Goal: Transaction & Acquisition: Purchase product/service

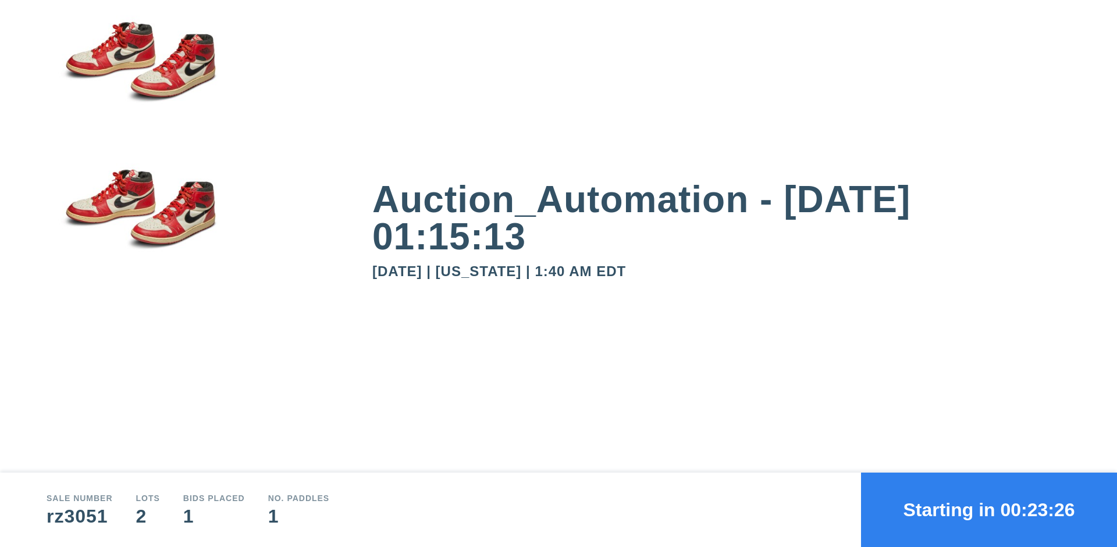
click at [989, 510] on button "Starting in 00:23:26" at bounding box center [989, 510] width 256 height 74
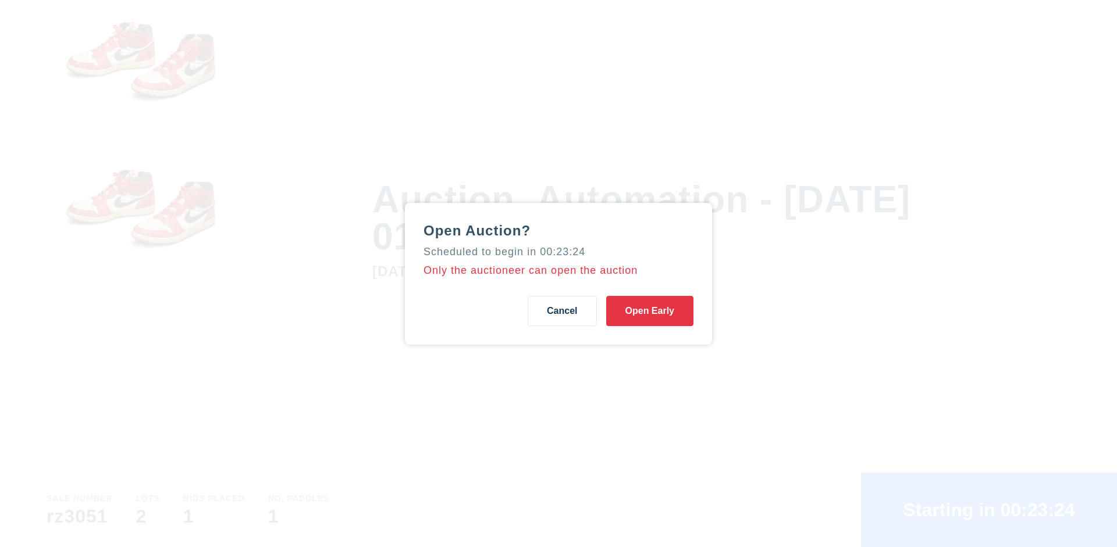
click at [650, 311] on button "Open Early" at bounding box center [649, 311] width 87 height 30
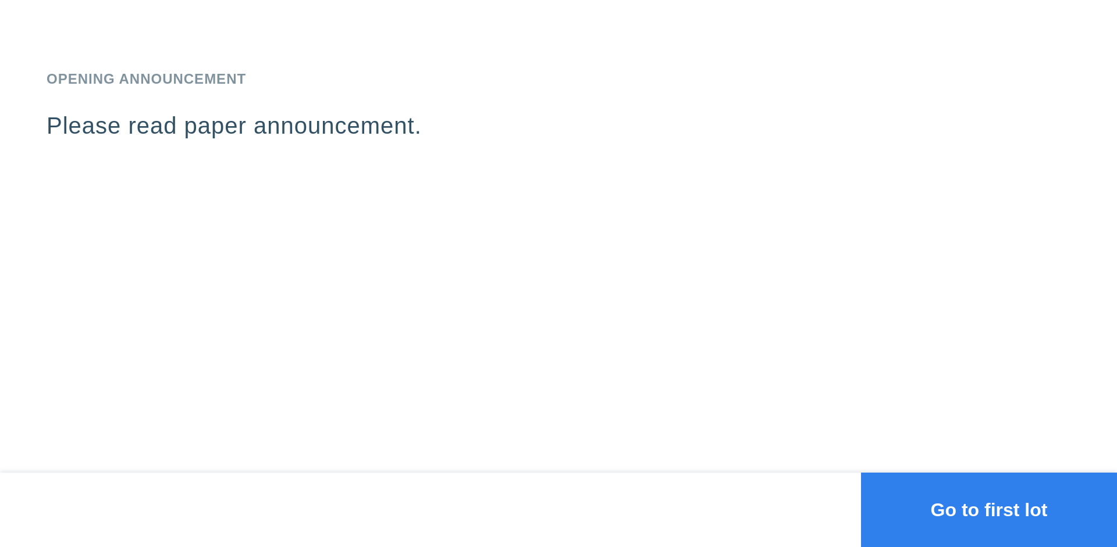
click at [989, 510] on button "Go to first lot" at bounding box center [989, 510] width 256 height 74
